Goal: Task Accomplishment & Management: Use online tool/utility

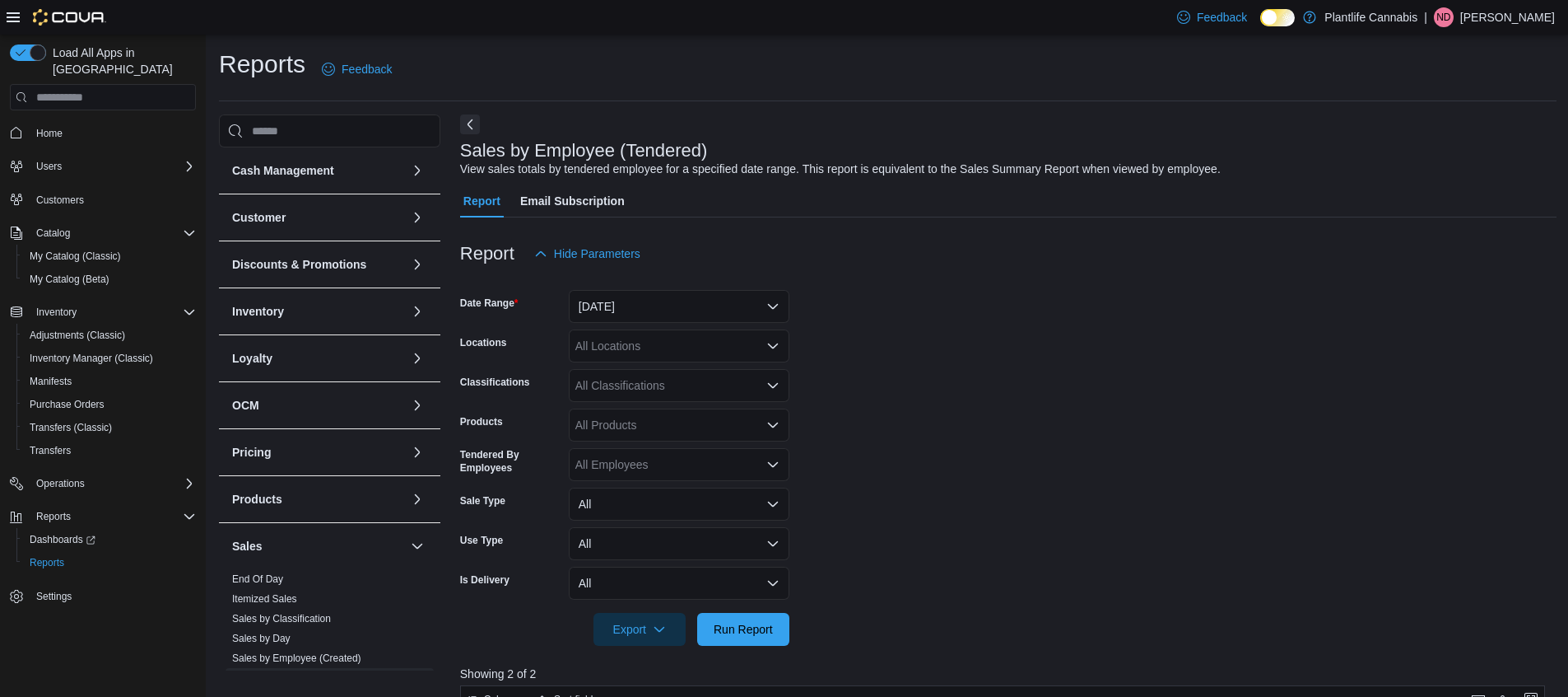
scroll to position [559, 0]
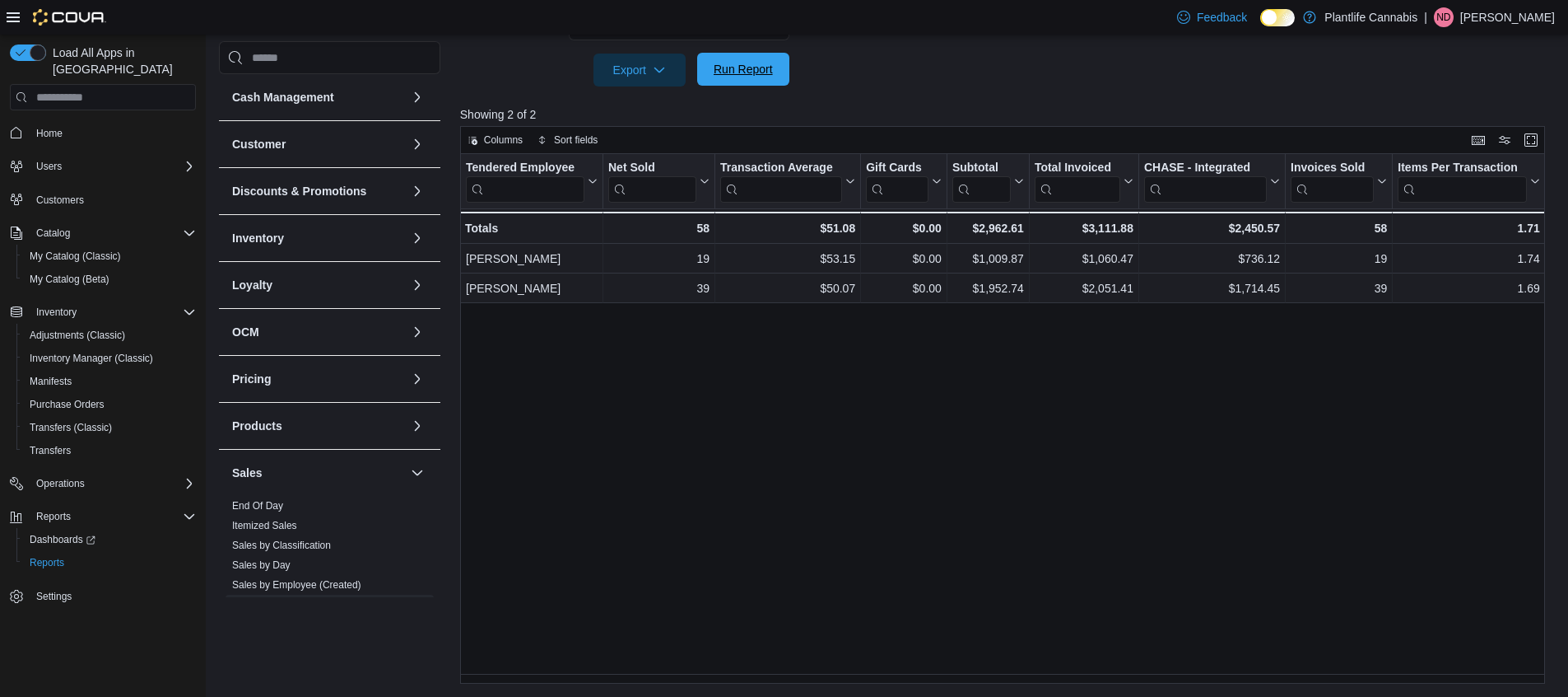
click at [755, 86] on span "Run Report" at bounding box center [743, 68] width 72 height 33
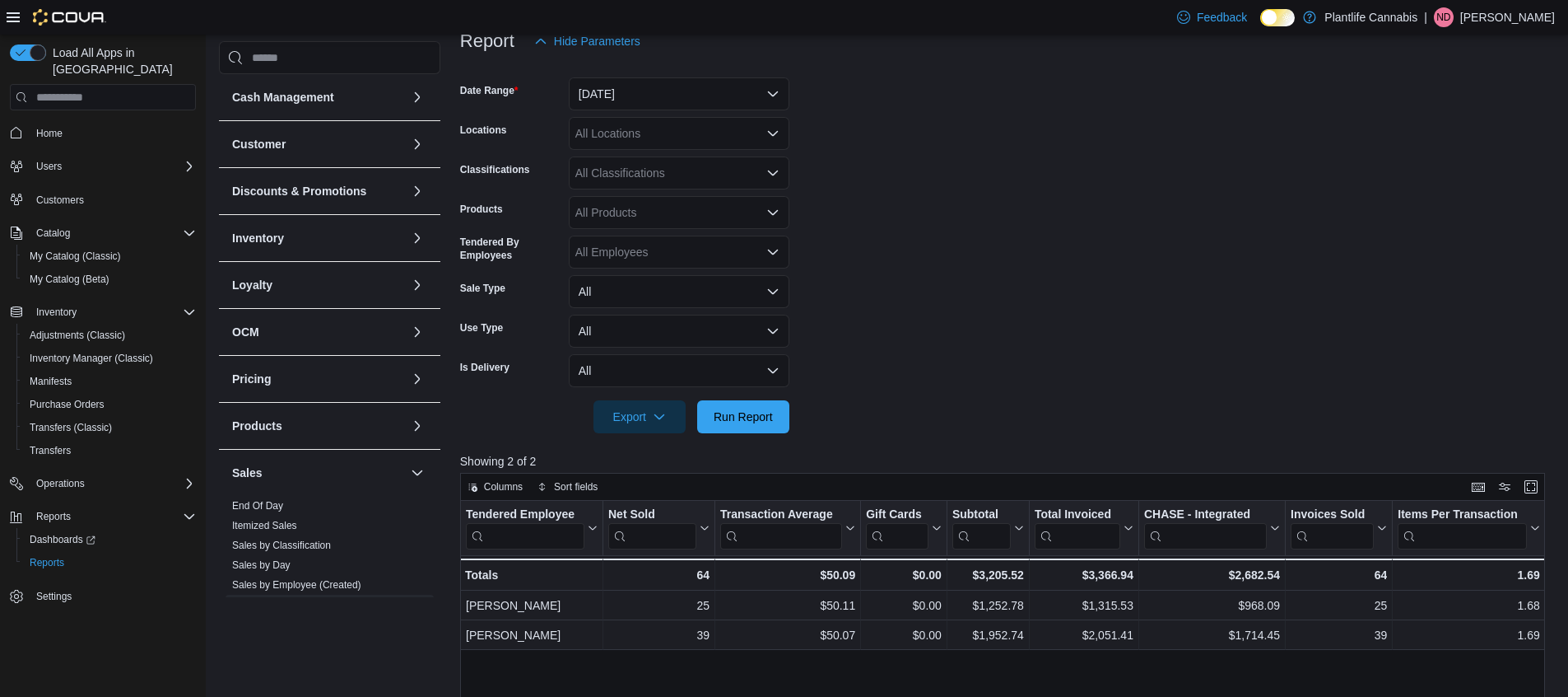
click at [698, 181] on div "All Classifications" at bounding box center [679, 173] width 220 height 33
type input "**"
click at [685, 193] on span "Accessory Group" at bounding box center [648, 201] width 88 height 16
click at [735, 403] on span "Run Report" at bounding box center [743, 416] width 72 height 33
click at [754, 175] on icon "Clear input" at bounding box center [755, 172] width 7 height 7
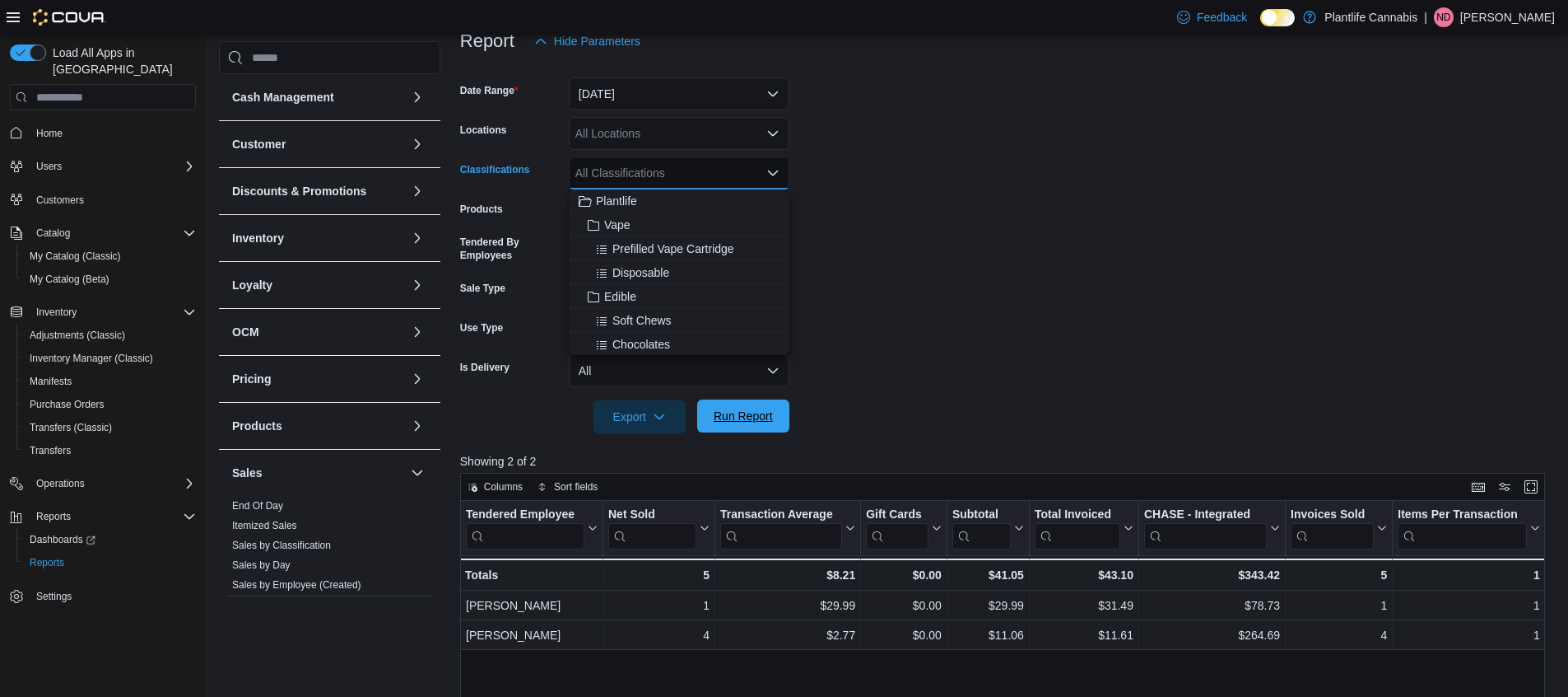
click at [769, 419] on span "Run Report" at bounding box center [743, 416] width 59 height 16
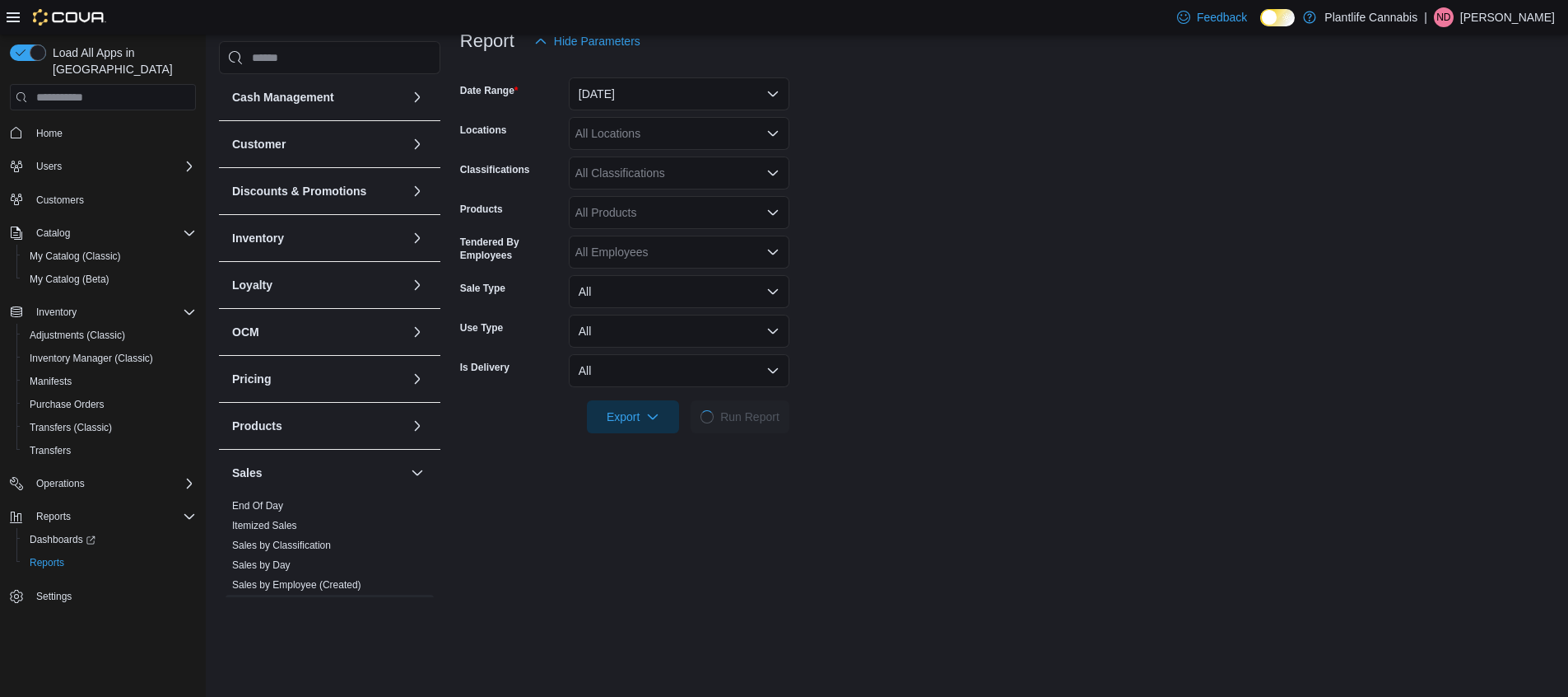
click at [925, 256] on form "Date Range [DATE] Locations All Locations Classifications All Classifications P…" at bounding box center [1007, 245] width 1095 height 376
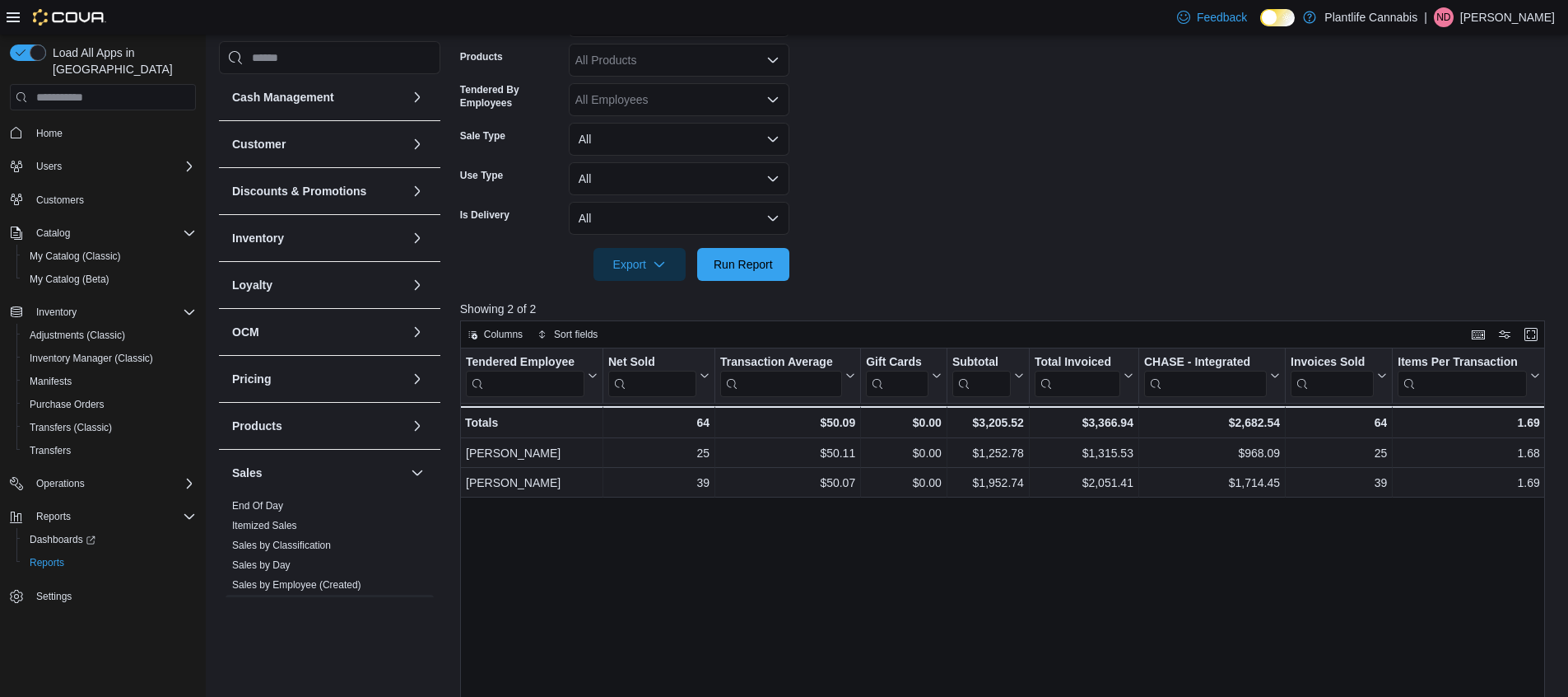
scroll to position [514, 0]
